Goal: Transaction & Acquisition: Download file/media

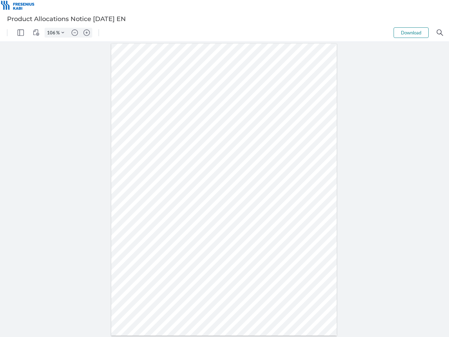
click at [21, 33] on img "Panel" at bounding box center [21, 32] width 6 height 6
click at [36, 33] on img "View Controls" at bounding box center [36, 32] width 6 height 6
click at [52, 33] on input "106" at bounding box center [50, 32] width 11 height 6
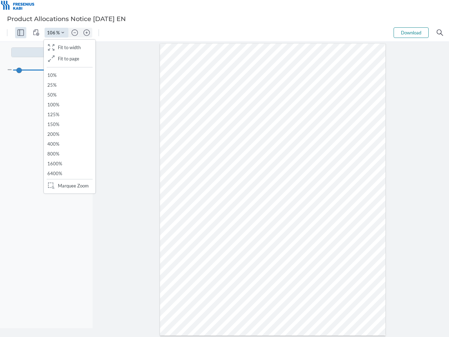
click at [63, 33] on img "Zoom Controls" at bounding box center [62, 32] width 3 height 3
click at [75, 33] on img "Zoom out" at bounding box center [75, 32] width 6 height 6
click at [87, 33] on img "Zoom in" at bounding box center [87, 32] width 6 height 6
type input "106"
click at [411, 33] on button "Download" at bounding box center [411, 32] width 35 height 11
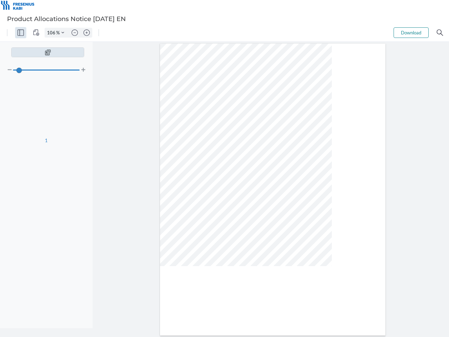
click at [440, 33] on img "Search" at bounding box center [440, 32] width 6 height 6
